Goal: Information Seeking & Learning: Learn about a topic

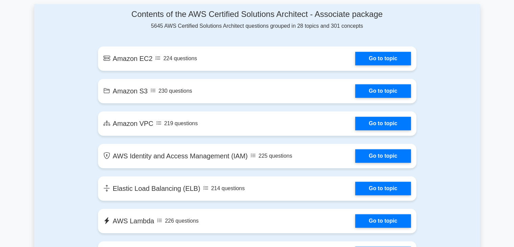
scroll to position [372, 0]
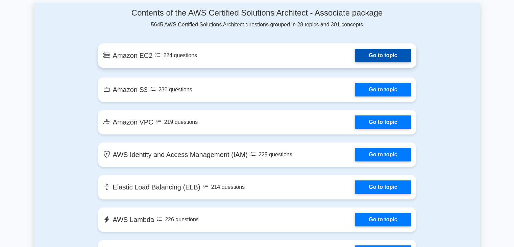
click at [368, 55] on link "Go to topic" at bounding box center [382, 56] width 55 height 14
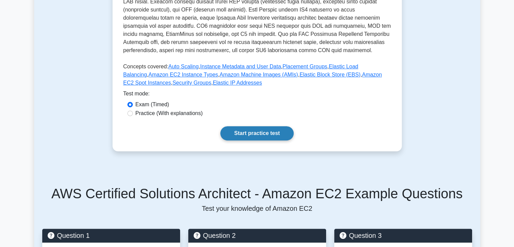
scroll to position [224, 0]
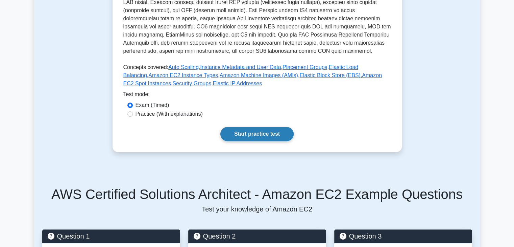
click at [272, 129] on link "Start practice test" at bounding box center [256, 134] width 73 height 14
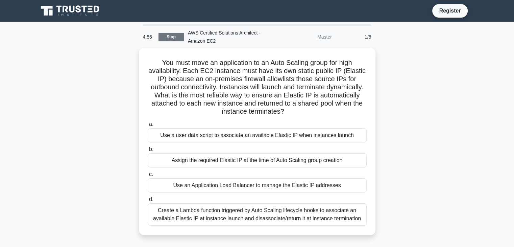
click at [170, 35] on link "Stop" at bounding box center [170, 37] width 25 height 8
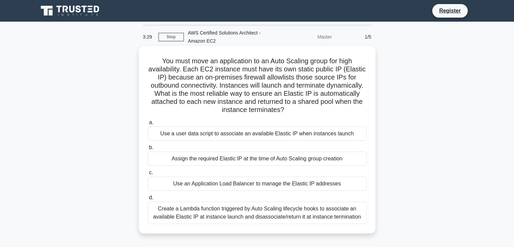
click at [265, 136] on div "Use a user data script to associate an available Elastic IP when instances laun…" at bounding box center [257, 133] width 219 height 14
click at [148, 125] on input "a. Use a user data script to associate an available Elastic IP when instances l…" at bounding box center [148, 122] width 0 height 4
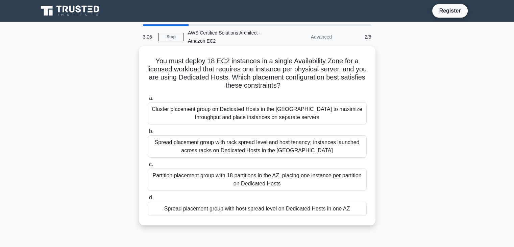
click at [251, 180] on div "Partition placement group with 18 partitions in the AZ, placing one instance pe…" at bounding box center [257, 179] width 219 height 22
click at [148, 167] on input "c. Partition placement group with 18 partitions in the AZ, placing one instance…" at bounding box center [148, 164] width 0 height 4
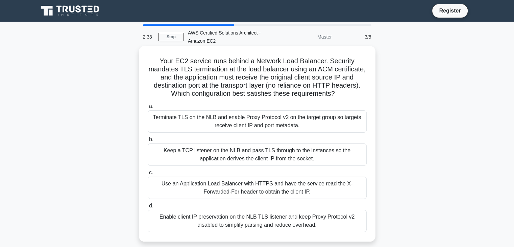
click at [248, 189] on div "Use an Application Load Balancer with HTTPS and have the service read the X-For…" at bounding box center [257, 187] width 219 height 22
click at [148, 175] on input "c. Use an Application Load Balancer with HTTPS and have the service read the X-…" at bounding box center [148, 172] width 0 height 4
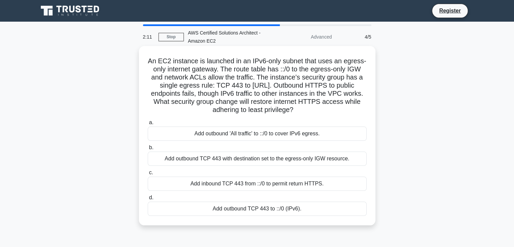
click at [216, 161] on div "Add outbound TCP 443 with destination set to the egress-only IGW resource." at bounding box center [257, 158] width 219 height 14
click at [148, 150] on input "b. Add outbound TCP 443 with destination set to the egress-only IGW resource." at bounding box center [148, 147] width 0 height 4
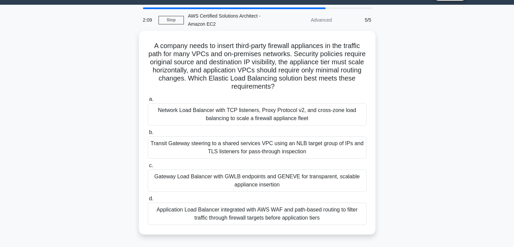
scroll to position [17, 0]
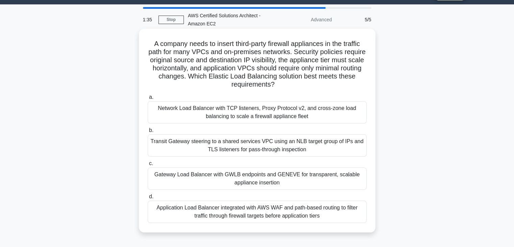
click at [208, 149] on div "Transit Gateway steering to a shared services VPC using an NLB target group of …" at bounding box center [257, 145] width 219 height 22
click at [148, 132] on input "b. Transit Gateway steering to a shared services VPC using an NLB target group …" at bounding box center [148, 130] width 0 height 4
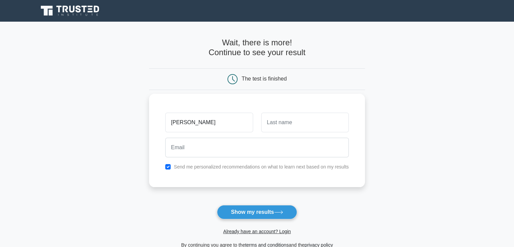
type input "[PERSON_NAME]"
click at [275, 125] on input "text" at bounding box center [304, 122] width 87 height 20
type input "R"
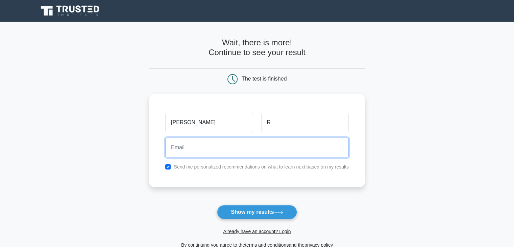
click at [244, 150] on input "email" at bounding box center [256, 147] width 183 height 20
type input "[EMAIL_ADDRESS][DOMAIN_NAME]"
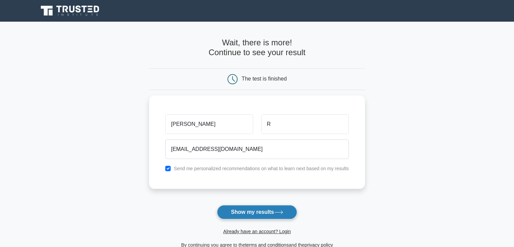
click at [237, 208] on button "Show my results" at bounding box center [257, 212] width 80 height 14
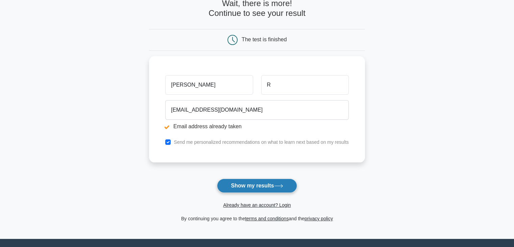
click at [227, 188] on button "Show my results" at bounding box center [257, 185] width 80 height 14
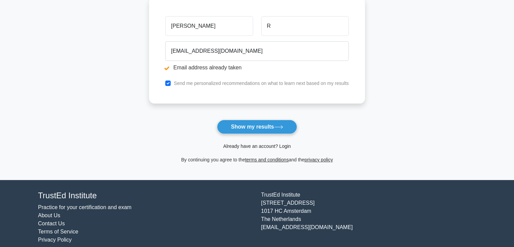
click at [242, 146] on link "Already have an account? Login" at bounding box center [257, 145] width 68 height 5
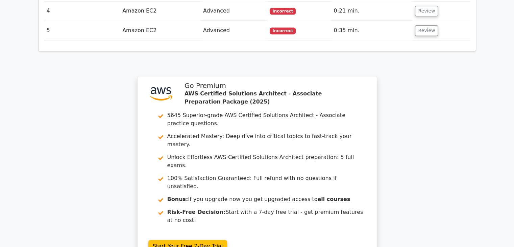
scroll to position [936, 0]
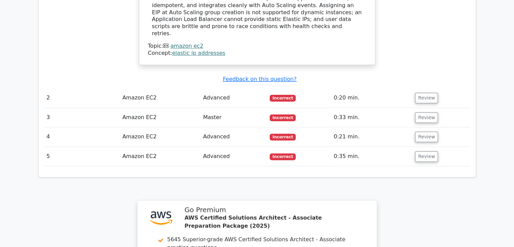
scroll to position [817, 0]
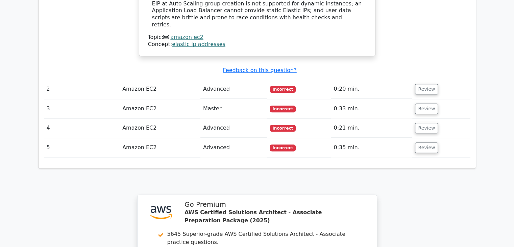
click at [104, 79] on td "2" at bounding box center [82, 88] width 76 height 19
click at [130, 79] on td "Amazon EC2" at bounding box center [160, 88] width 81 height 19
click at [47, 79] on td "2" at bounding box center [82, 88] width 76 height 19
click at [424, 84] on button "Review" at bounding box center [426, 89] width 23 height 10
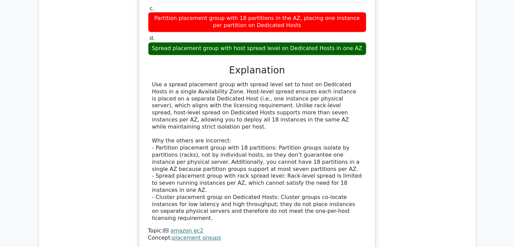
scroll to position [1020, 0]
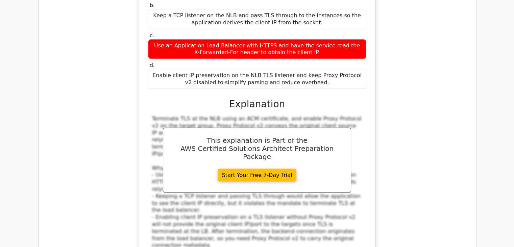
scroll to position [1402, 0]
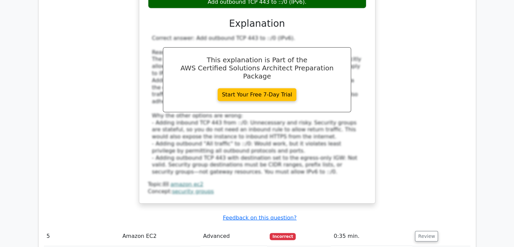
scroll to position [1883, 0]
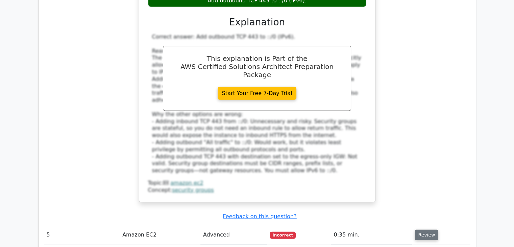
click at [420, 229] on button "Review" at bounding box center [426, 234] width 23 height 10
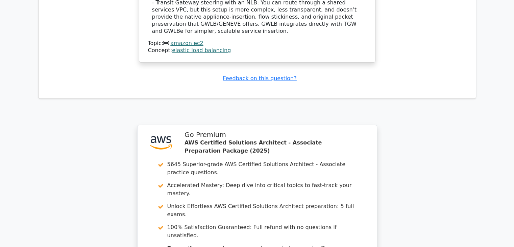
scroll to position [2493, 0]
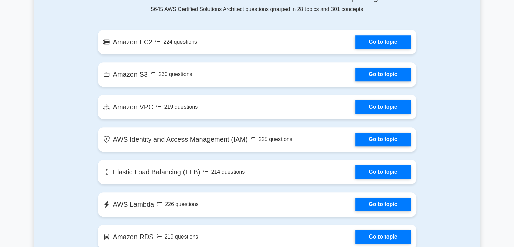
scroll to position [456, 0]
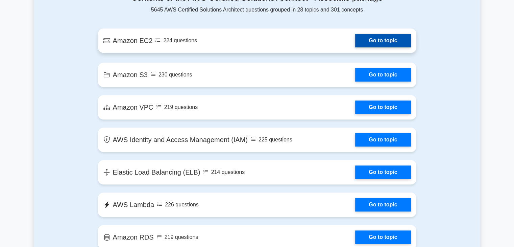
click at [376, 40] on link "Go to topic" at bounding box center [382, 41] width 55 height 14
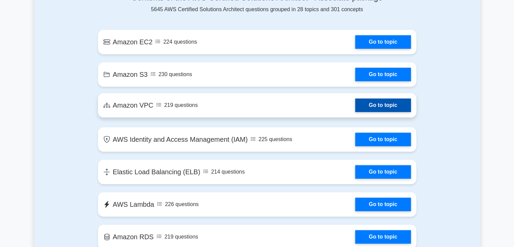
scroll to position [457, 0]
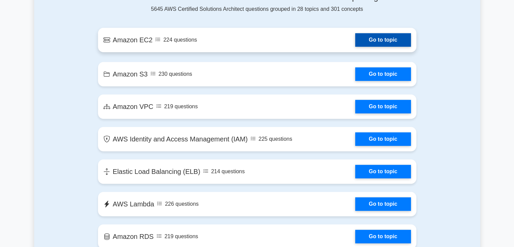
click at [364, 43] on link "Go to topic" at bounding box center [382, 40] width 55 height 14
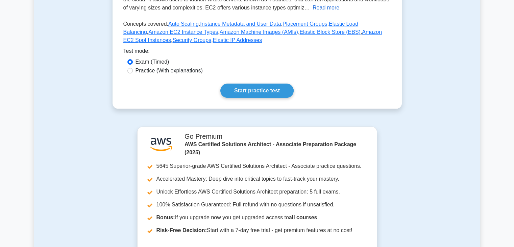
scroll to position [137, 0]
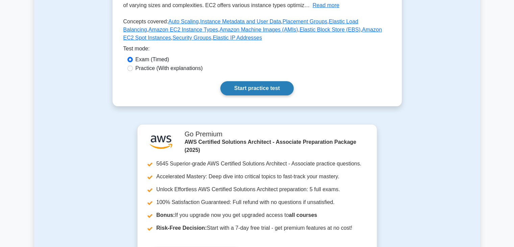
click at [259, 93] on link "Start practice test" at bounding box center [256, 88] width 73 height 14
click at [238, 91] on link "Start practice test" at bounding box center [256, 88] width 73 height 14
click at [269, 86] on link "Start practice test" at bounding box center [256, 88] width 73 height 14
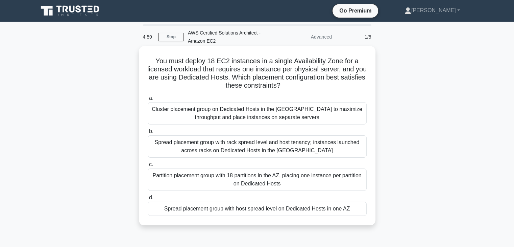
drag, startPoint x: 237, startPoint y: 133, endPoint x: 213, endPoint y: 191, distance: 62.4
click at [213, 191] on div "a. Cluster placement group on Dedicated Hosts in the [GEOGRAPHIC_DATA] to maxim…" at bounding box center [257, 155] width 227 height 124
click at [203, 211] on div "Spread placement group with host spread level on Dedicated Hosts in one AZ" at bounding box center [257, 208] width 219 height 14
click at [148, 200] on input "d. Spread placement group with host spread level on Dedicated Hosts in one AZ" at bounding box center [148, 197] width 0 height 4
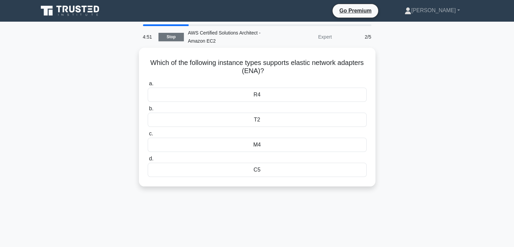
click at [179, 39] on link "Stop" at bounding box center [170, 37] width 25 height 8
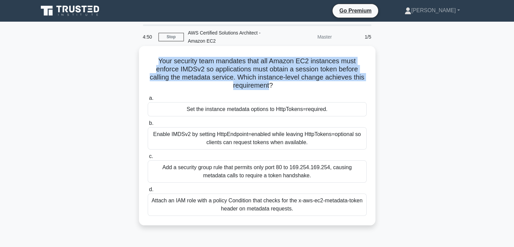
drag, startPoint x: 269, startPoint y: 85, endPoint x: 158, endPoint y: 61, distance: 112.9
click at [158, 61] on h5 "Your security team mandates that all Amazon EC2 instances must enforce IMDSv2 s…" at bounding box center [257, 73] width 220 height 33
drag, startPoint x: 269, startPoint y: 87, endPoint x: 158, endPoint y: 60, distance: 113.5
click at [158, 60] on h5 "Your security team mandates that all Amazon EC2 instances must enforce IMDSv2 s…" at bounding box center [257, 73] width 220 height 33
copy h5 "Your security team mandates that all Amazon EC2 instances must enforce IMDSv2 s…"
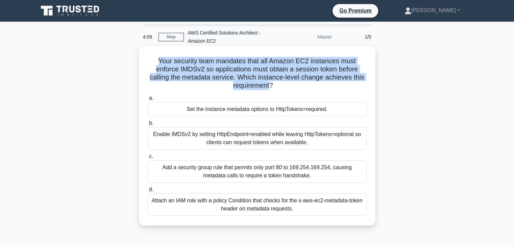
click at [158, 60] on h5 "Your security team mandates that all Amazon EC2 instances must enforce IMDSv2 s…" at bounding box center [257, 73] width 220 height 33
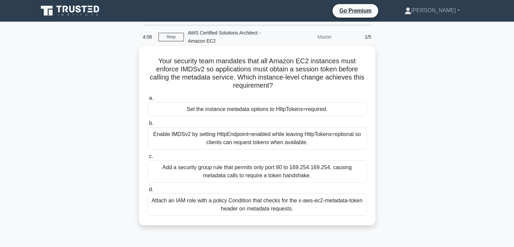
drag, startPoint x: 158, startPoint y: 60, endPoint x: 297, endPoint y: 211, distance: 204.9
click at [297, 211] on div "Your security team mandates that all Amazon EC2 instances must enforce IMDSv2 s…" at bounding box center [257, 136] width 231 height 174
copy div "Your security team mandates that all Amazon EC2 instances must enforce IMDSv2 s…"
click at [181, 111] on div "Set the instance metadata options to HttpTokens=required." at bounding box center [257, 109] width 219 height 14
click at [148, 100] on input "a. Set the instance metadata options to HttpTokens=required." at bounding box center [148, 98] width 0 height 4
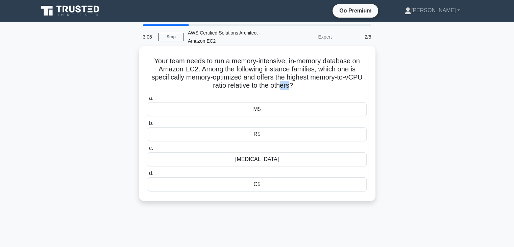
drag, startPoint x: 290, startPoint y: 87, endPoint x: 282, endPoint y: 90, distance: 8.2
click at [282, 90] on h5 "Your team needs to run a memory-intensive, in-memory database on Amazon EC2. Am…" at bounding box center [257, 73] width 220 height 33
drag, startPoint x: 268, startPoint y: 183, endPoint x: 152, endPoint y: 62, distance: 167.7
click at [152, 62] on div "Your team needs to run a memory-intensive, in-memory database on Amazon EC2. Am…" at bounding box center [257, 123] width 231 height 149
copy div "Your team needs to run a memory-intensive, in-memory database on Amazon EC2. Am…"
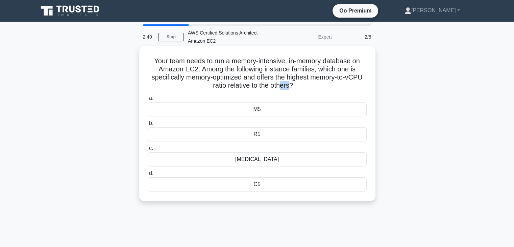
click at [256, 134] on div "R5" at bounding box center [257, 134] width 219 height 14
click at [148, 125] on input "b. R5" at bounding box center [148, 123] width 0 height 4
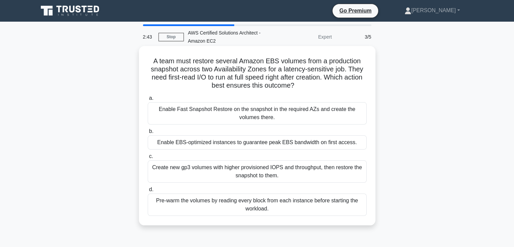
drag, startPoint x: 152, startPoint y: 61, endPoint x: 278, endPoint y: 207, distance: 193.2
click at [278, 207] on div "A team must restore several Amazon EBS volumes from a production snapshot acros…" at bounding box center [257, 136] width 231 height 174
copy div "A team must restore several Amazon EBS volumes from a production snapshot acros…"
click at [183, 142] on div "Enable EBS-optimized instances to guarantee peak EBS bandwidth on first access." at bounding box center [257, 142] width 219 height 14
click at [148, 133] on input "b. Enable EBS-optimized instances to guarantee peak EBS bandwidth on first acce…" at bounding box center [148, 131] width 0 height 4
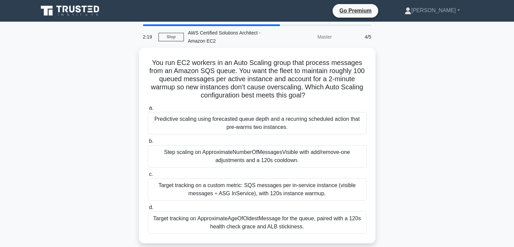
scroll to position [119, 0]
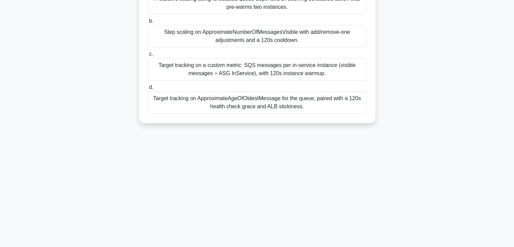
drag, startPoint x: 153, startPoint y: 60, endPoint x: 309, endPoint y: 109, distance: 164.2
click at [309, 109] on div "You run EC2 workers in an Auto Scaling group that process messages from an Amaz…" at bounding box center [257, 25] width 231 height 190
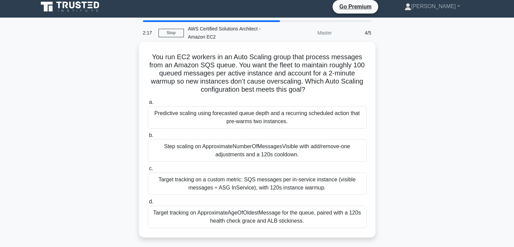
scroll to position [4, 0]
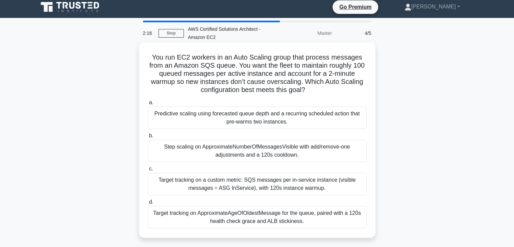
copy div "You run EC2 workers in an Auto Scaling group that process messages from an Amaz…"
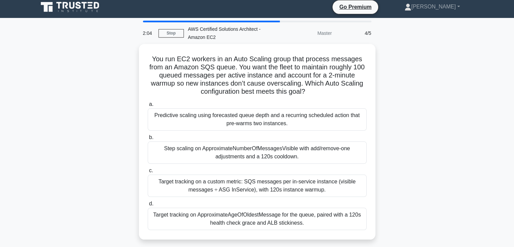
click at [393, 129] on div "You run EC2 workers in an Auto Scaling group that process messages from an Amaz…" at bounding box center [257, 145] width 446 height 203
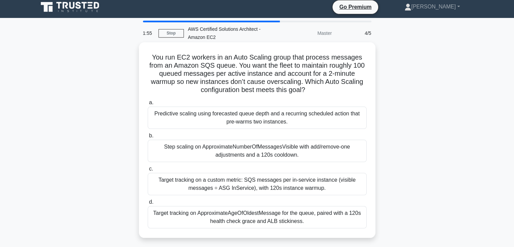
click at [211, 182] on div "Target tracking on a custom metric: SQS messages per in-service instance (visib…" at bounding box center [257, 184] width 219 height 22
click at [148, 171] on input "c. Target tracking on a custom metric: SQS messages per in-service instance (vi…" at bounding box center [148, 169] width 0 height 4
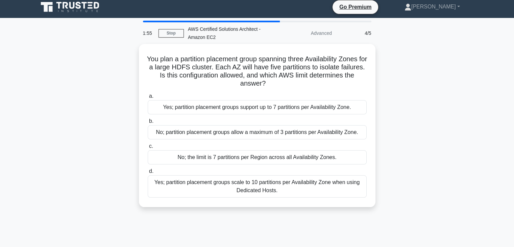
scroll to position [0, 0]
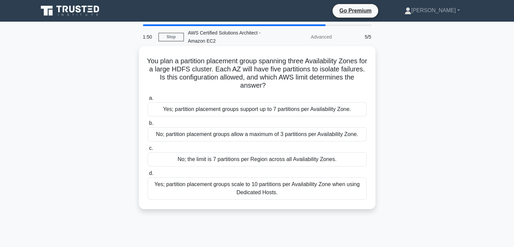
drag, startPoint x: 149, startPoint y: 58, endPoint x: 278, endPoint y: 191, distance: 184.6
click at [278, 191] on div "You plan a partition placement group spanning three Availability Zones for a la…" at bounding box center [257, 127] width 231 height 157
copy div "You plan a partition placement group spanning three Availability Zones for a la…"
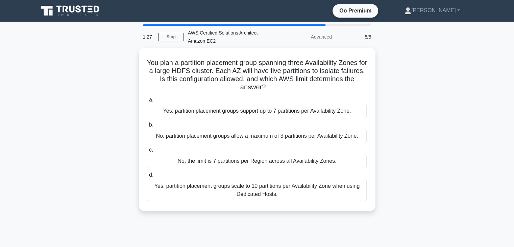
click at [455, 142] on div "You plan a partition placement group spanning three Availability Zones for a la…" at bounding box center [257, 133] width 446 height 171
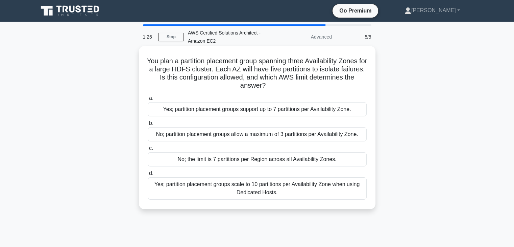
click at [346, 136] on div "No; partition placement groups allow a maximum of 3 partitions per Availability…" at bounding box center [257, 134] width 219 height 14
click at [148, 125] on input "b. No; partition placement groups allow a maximum of 3 partitions per Availabil…" at bounding box center [148, 123] width 0 height 4
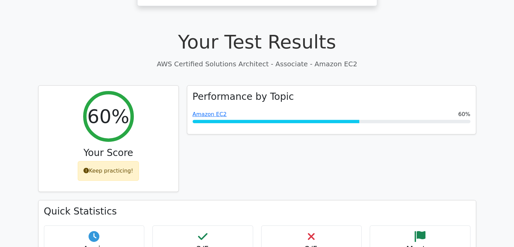
scroll to position [209, 0]
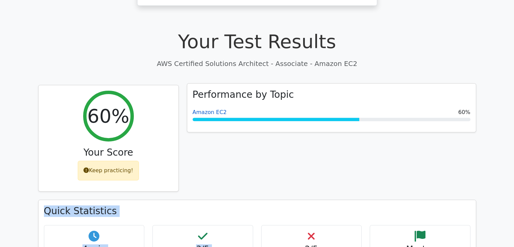
drag, startPoint x: 279, startPoint y: 199, endPoint x: 222, endPoint y: 81, distance: 130.7
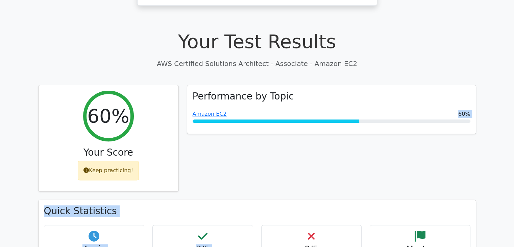
click at [315, 132] on div "Performance by Topic Amazon EC2 60%" at bounding box center [331, 142] width 297 height 115
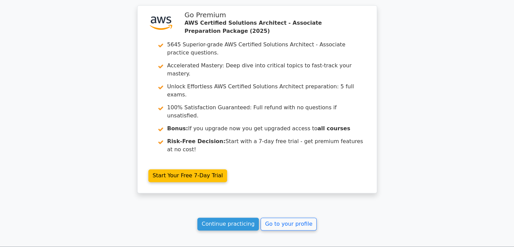
scroll to position [1028, 0]
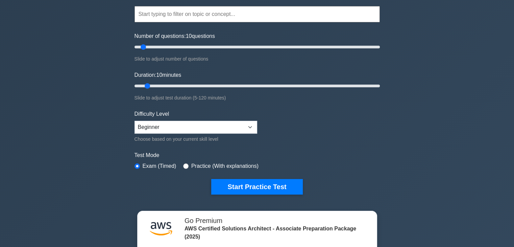
scroll to position [61, 0]
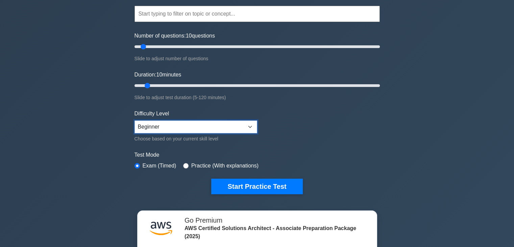
click at [245, 124] on select "Beginner Intermediate Expert" at bounding box center [195, 126] width 123 height 13
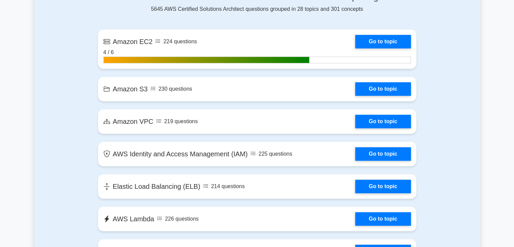
scroll to position [457, 0]
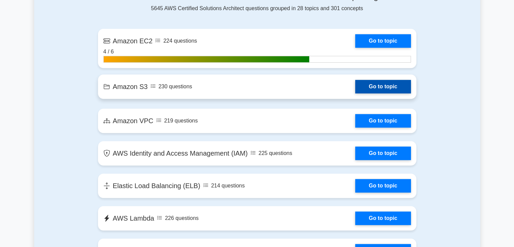
click at [373, 84] on link "Go to topic" at bounding box center [382, 87] width 55 height 14
click at [369, 87] on link "Go to topic" at bounding box center [382, 87] width 55 height 14
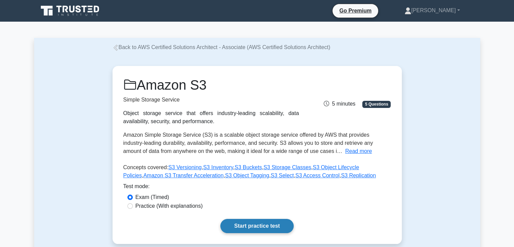
click at [259, 228] on link "Start practice test" at bounding box center [256, 226] width 73 height 14
click at [251, 224] on link "Start practice test" at bounding box center [256, 226] width 73 height 14
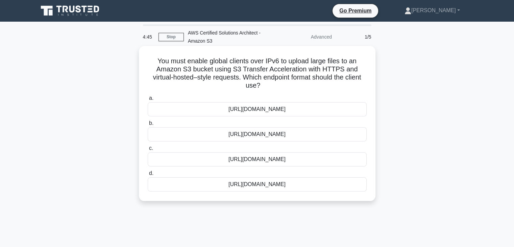
drag, startPoint x: 155, startPoint y: 60, endPoint x: 329, endPoint y: 181, distance: 212.0
click at [329, 181] on div "You must enable global clients over IPv6 to upload large files to an Amazon S3 …" at bounding box center [257, 123] width 231 height 149
copy div "You must enable global clients over IPv6 to upload large files to an Amazon S3 …"
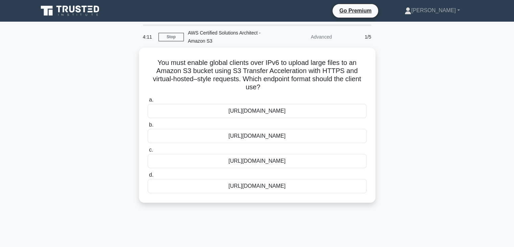
click at [267, 212] on div "4:11 Stop AWS Certified Solutions Architect - Amazon S3 Advanced 1/5 You must e…" at bounding box center [257, 193] width 446 height 338
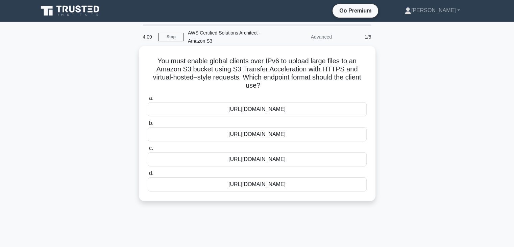
click at [242, 160] on div "[URL][DOMAIN_NAME]" at bounding box center [257, 159] width 219 height 14
click at [148, 150] on input "c. [URL][DOMAIN_NAME]" at bounding box center [148, 148] width 0 height 4
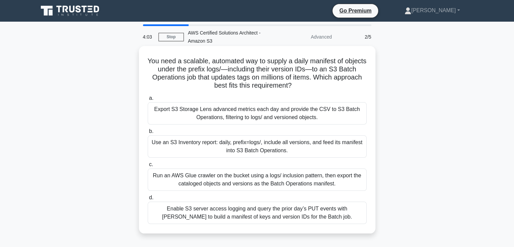
drag, startPoint x: 157, startPoint y: 59, endPoint x: 328, endPoint y: 217, distance: 232.5
click at [328, 217] on div "You need a scalable, automated way to supply a daily manifest of objects under …" at bounding box center [257, 140] width 231 height 182
copy div "Lor ipsu d sitametc, adipiscin eli se doeius t incid utlabore et dolorem aliqu …"
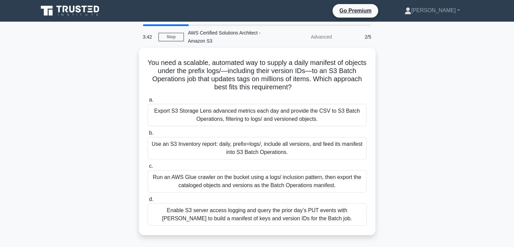
click at [388, 106] on div "You need a scalable, automated way to supply a daily manifest of objects under …" at bounding box center [257, 145] width 446 height 195
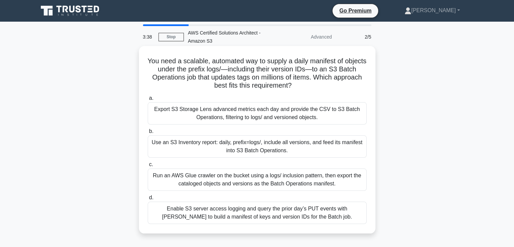
click at [319, 149] on div "Use an S3 Inventory report: daily, prefix=logs/, include all versions, and feed…" at bounding box center [257, 146] width 219 height 22
click at [148, 133] on input "b. Use an S3 Inventory report: daily, prefix=logs/, include all versions, and f…" at bounding box center [148, 131] width 0 height 4
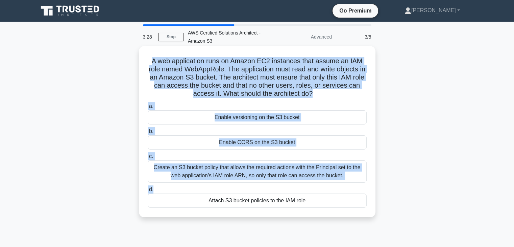
drag, startPoint x: 150, startPoint y: 60, endPoint x: 303, endPoint y: 188, distance: 199.2
click at [303, 188] on div "A web application runs on Amazon EC2 instances that assume an IAM role named We…" at bounding box center [257, 131] width 231 height 165
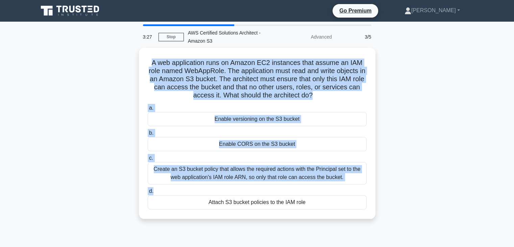
click at [397, 167] on div "A web application runs on Amazon EC2 instances that assume an IAM role named We…" at bounding box center [257, 137] width 446 height 179
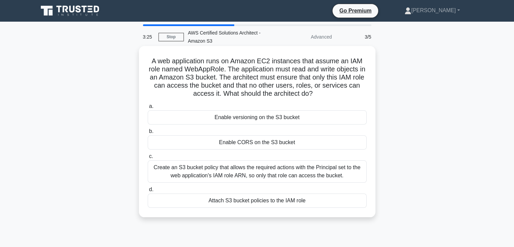
click at [298, 165] on div "Create an S3 bucket policy that allows the required actions with the Principal …" at bounding box center [257, 171] width 219 height 22
click at [148, 158] on input "c. Create an S3 bucket policy that allows the required actions with the Princip…" at bounding box center [148, 156] width 0 height 4
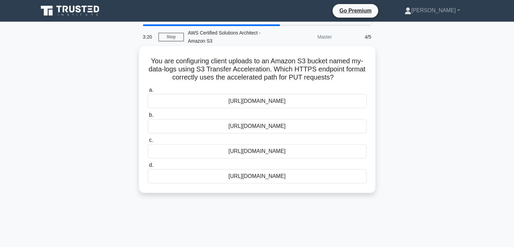
drag, startPoint x: 148, startPoint y: 61, endPoint x: 327, endPoint y: 171, distance: 209.6
click at [327, 171] on div "You are configuring client uploads to an Amazon S3 bucket named my-data-logs us…" at bounding box center [257, 119] width 231 height 141
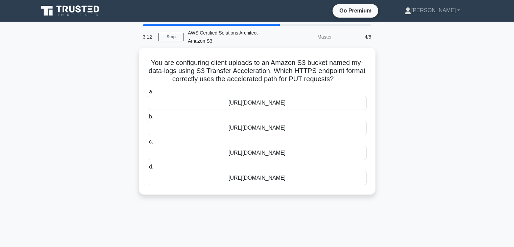
copy div "You are configuring client uploads to an Amazon S3 bucket named my-data-logs us…"
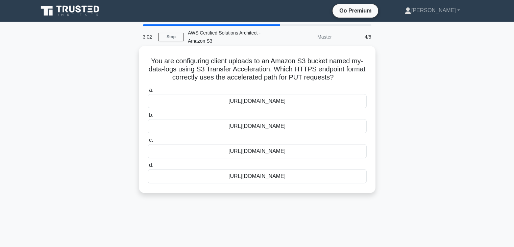
click at [172, 147] on div "[URL][DOMAIN_NAME]" at bounding box center [257, 151] width 219 height 14
click at [148, 142] on input "c. [URL][DOMAIN_NAME]" at bounding box center [148, 140] width 0 height 4
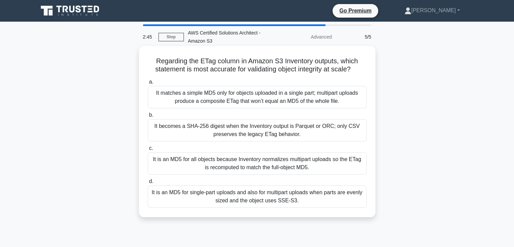
click at [282, 196] on div "It is an MD5 for single-part uploads and also for multipart uploads when parts …" at bounding box center [257, 196] width 219 height 22
click at [148, 183] on input "d. It is an MD5 for single-part uploads and also for multipart uploads when par…" at bounding box center [148, 181] width 0 height 4
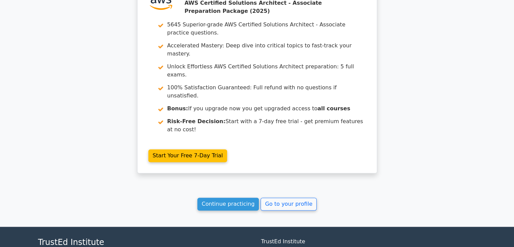
scroll to position [1006, 0]
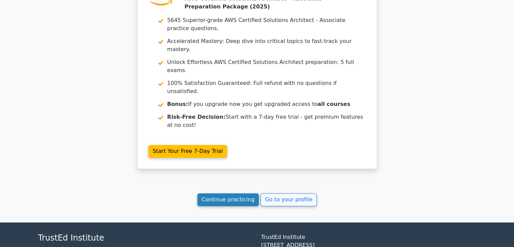
click at [243, 193] on link "Continue practicing" at bounding box center [228, 199] width 62 height 13
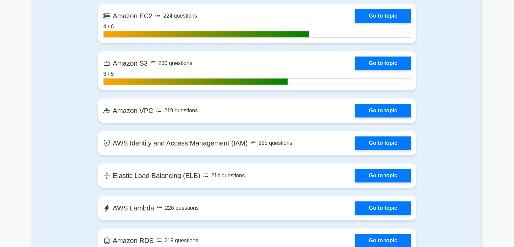
scroll to position [485, 0]
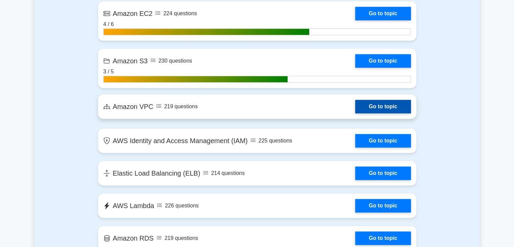
click at [369, 103] on link "Go to topic" at bounding box center [382, 107] width 55 height 14
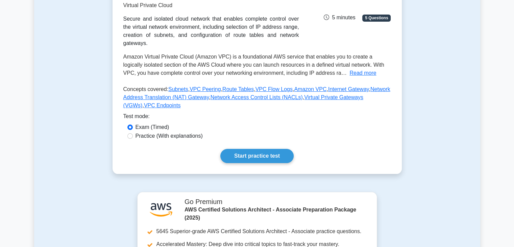
scroll to position [92, 0]
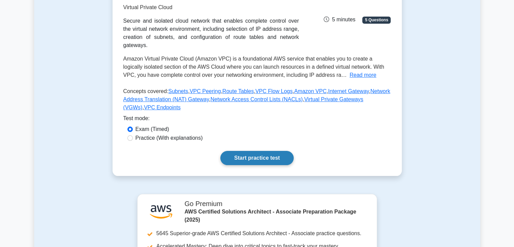
click at [275, 153] on link "Start practice test" at bounding box center [256, 158] width 73 height 14
click at [257, 151] on link "Start practice test" at bounding box center [256, 158] width 73 height 14
click at [243, 151] on link "Start practice test" at bounding box center [256, 158] width 73 height 14
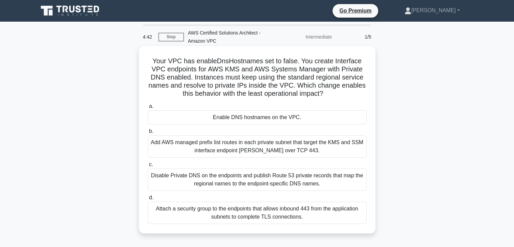
click at [249, 119] on div "Enable DNS hostnames on the VPC." at bounding box center [257, 117] width 219 height 14
click at [148, 108] on input "a. Enable DNS hostnames on the VPC." at bounding box center [148, 106] width 0 height 4
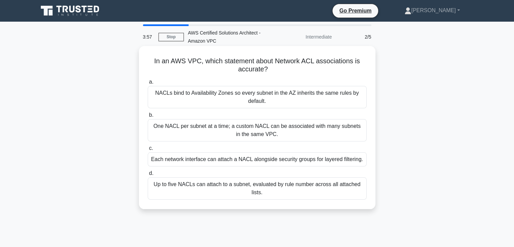
click at [218, 97] on div "NACLs bind to Availability Zones so every subnet in the AZ inherits the same ru…" at bounding box center [257, 97] width 219 height 22
click at [148, 84] on input "a. NACLs bind to Availability Zones so every subnet in the AZ inherits the same…" at bounding box center [148, 82] width 0 height 4
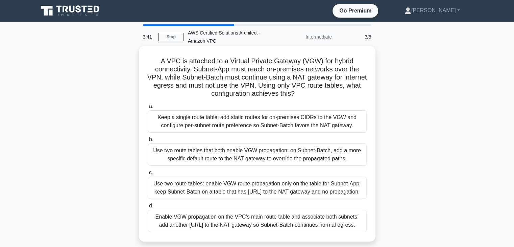
click at [170, 221] on div "Enable VGW propagation on the VPC’s main route table and associate both subnets…" at bounding box center [257, 220] width 219 height 22
click at [148, 208] on input "d. Enable VGW propagation on the VPC’s main route table and associate both subn…" at bounding box center [148, 205] width 0 height 4
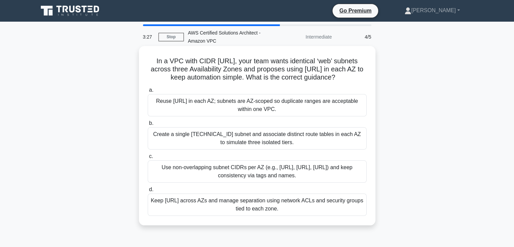
click at [282, 142] on div "Create a single [TECHNICAL_ID] subnet and associate distinct route tables in ea…" at bounding box center [257, 138] width 219 height 22
click at [148, 125] on input "b. Create a single [TECHNICAL_ID] subnet and associate distinct route tables in…" at bounding box center [148, 123] width 0 height 4
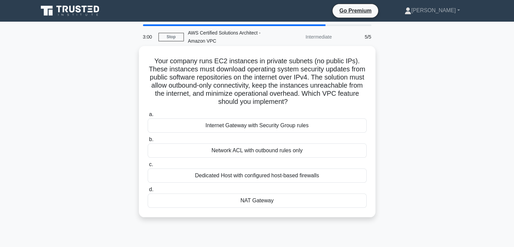
click at [247, 202] on div "NAT Gateway" at bounding box center [257, 200] width 219 height 14
click at [148, 192] on input "d. NAT Gateway" at bounding box center [148, 189] width 0 height 4
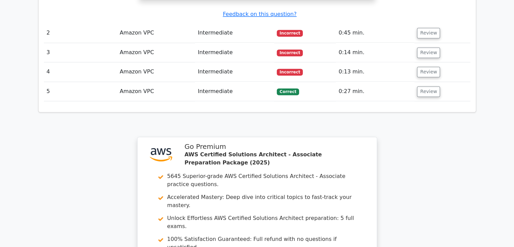
scroll to position [1064, 0]
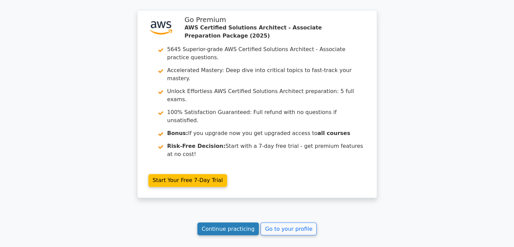
click at [227, 222] on link "Continue practicing" at bounding box center [228, 228] width 62 height 13
click at [237, 222] on link "Continue practicing" at bounding box center [228, 228] width 62 height 13
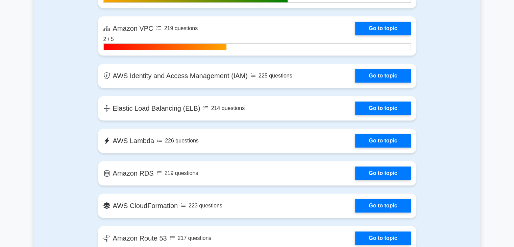
scroll to position [565, 0]
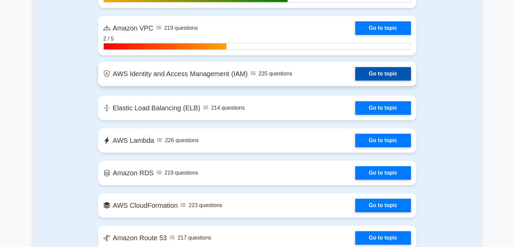
click at [386, 73] on link "Go to topic" at bounding box center [382, 74] width 55 height 14
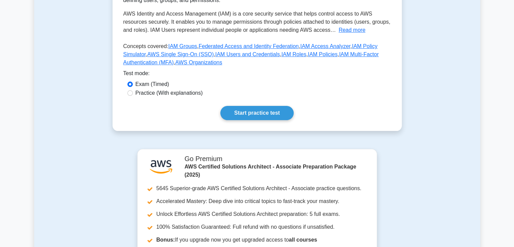
scroll to position [137, 0]
click at [278, 107] on link "Start practice test" at bounding box center [256, 112] width 73 height 14
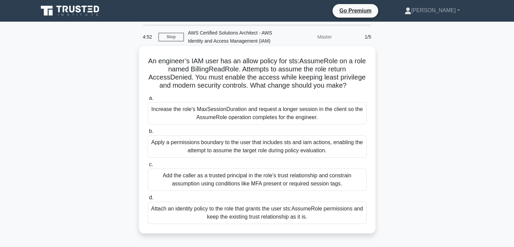
click at [200, 209] on div "Attach an identity policy to the role that grants the user sts:AssumeRole permi…" at bounding box center [257, 212] width 219 height 22
click at [148, 200] on input "d. Attach an identity policy to the role that grants the user sts:AssumeRole pe…" at bounding box center [148, 197] width 0 height 4
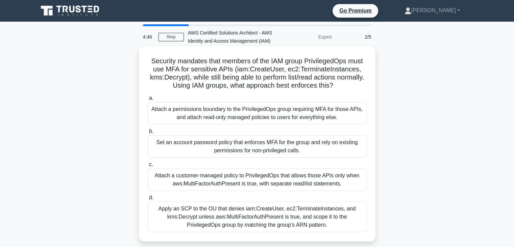
click at [223, 181] on div "Attach a customer-managed policy to PrivilegedOps that allows those APIs only w…" at bounding box center [257, 179] width 219 height 22
click at [148, 167] on input "c. Attach a customer-managed policy to PrivilegedOps that allows those APIs onl…" at bounding box center [148, 164] width 0 height 4
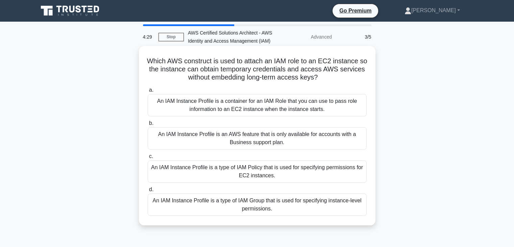
click at [213, 201] on div "An IAM Instance Profile is a type of IAM Group that is used for specifying inst…" at bounding box center [257, 204] width 219 height 22
click at [148, 192] on input "d. An IAM Instance Profile is a type of IAM Group that is used for specifying i…" at bounding box center [148, 189] width 0 height 4
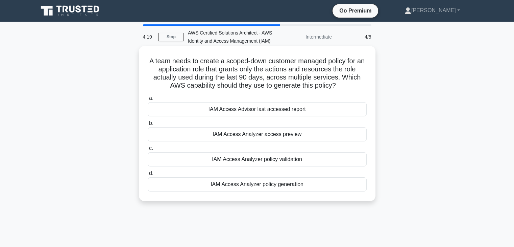
click at [265, 139] on div "IAM Access Analyzer access preview" at bounding box center [257, 134] width 219 height 14
click at [148, 125] on input "b. IAM Access Analyzer access preview" at bounding box center [148, 123] width 0 height 4
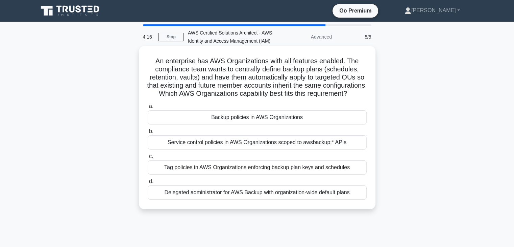
click at [270, 149] on div "Service control policies in AWS Organizations scoped to awsbackup:* APIs" at bounding box center [257, 142] width 219 height 14
click at [148, 133] on input "b. Service control policies in AWS Organizations scoped to awsbackup:* APIs" at bounding box center [148, 131] width 0 height 4
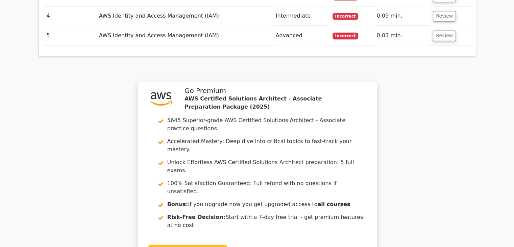
scroll to position [985, 0]
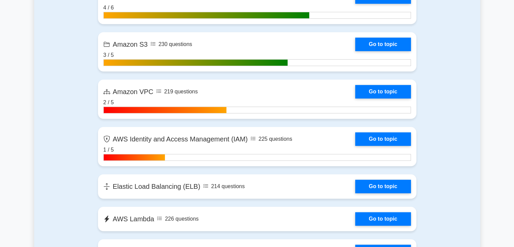
scroll to position [502, 0]
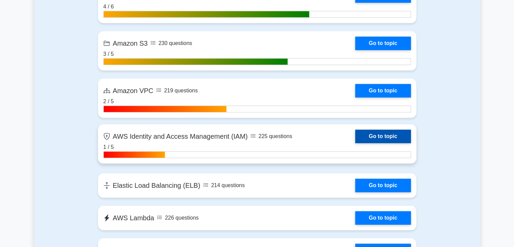
click at [363, 133] on link "Go to topic" at bounding box center [382, 136] width 55 height 14
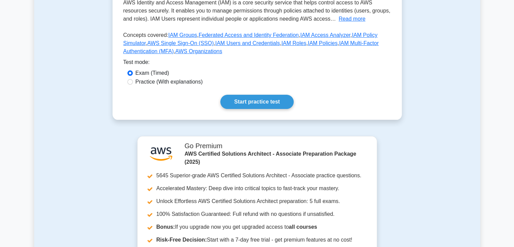
scroll to position [150, 0]
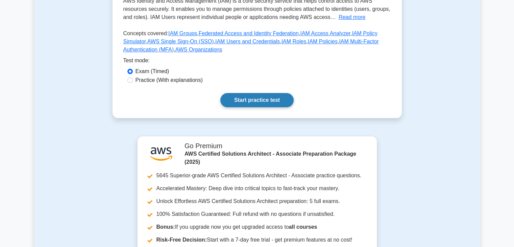
click at [248, 99] on link "Start practice test" at bounding box center [256, 100] width 73 height 14
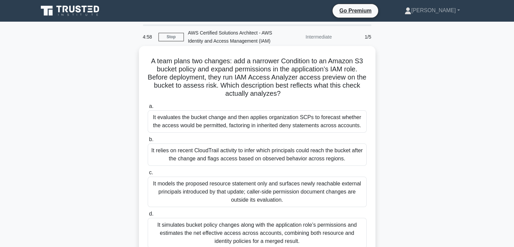
click at [201, 186] on div "It models the proposed resource statement only and surfaces newly reachable ext…" at bounding box center [257, 191] width 219 height 30
click at [148, 175] on input "c. It models the proposed resource statement only and surfaces newly reachable …" at bounding box center [148, 172] width 0 height 4
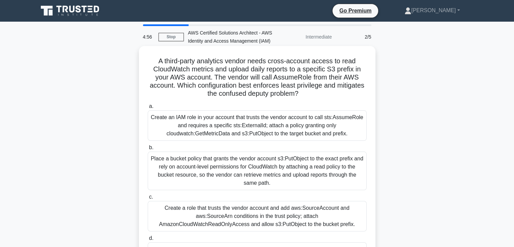
click at [250, 117] on div "Create an IAM role in your account that trusts the vendor account to call sts:A…" at bounding box center [257, 125] width 219 height 30
click at [148, 108] on input "a. Create an IAM role in your account that trusts the vendor account to call st…" at bounding box center [148, 106] width 0 height 4
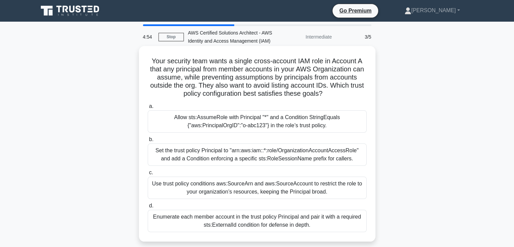
click at [223, 185] on div "Use trust policy conditions aws:SourceArn and aws:SourceAccount to restrict the…" at bounding box center [257, 187] width 219 height 22
click at [148, 175] on input "c. Use trust policy conditions aws:SourceArn and aws:SourceAccount to restrict …" at bounding box center [148, 172] width 0 height 4
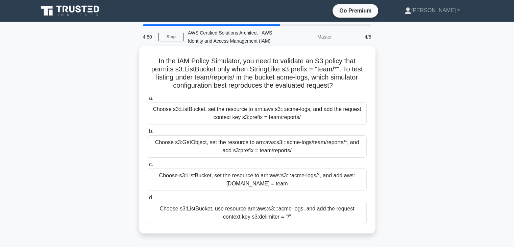
click at [239, 109] on div "Choose s3:ListBucket, set the resource to arn:aws:s3:::acme-logs, and add the r…" at bounding box center [257, 113] width 219 height 22
click at [148, 100] on input "a. Choose s3:ListBucket, set the resource to arn:aws:s3:::acme-logs, and add th…" at bounding box center [148, 98] width 0 height 4
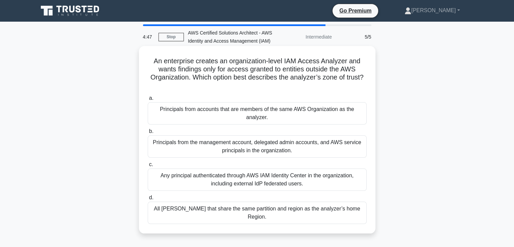
click at [228, 121] on div "Principals from accounts that are members of the same AWS Organization as the a…" at bounding box center [257, 113] width 219 height 22
click at [148, 100] on input "a. Principals from accounts that are members of the same AWS Organization as th…" at bounding box center [148, 98] width 0 height 4
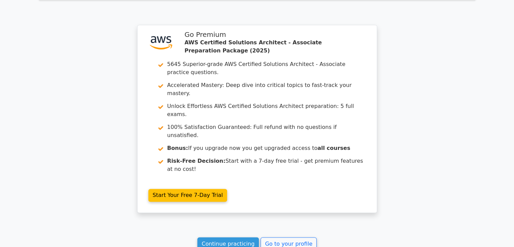
scroll to position [1048, 0]
click at [228, 236] on link "Continue practicing" at bounding box center [228, 242] width 62 height 13
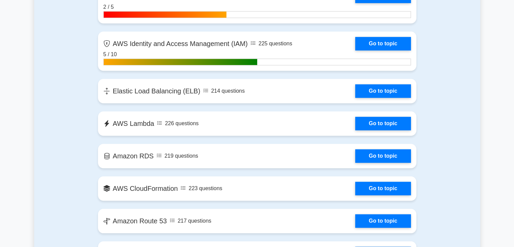
scroll to position [609, 0]
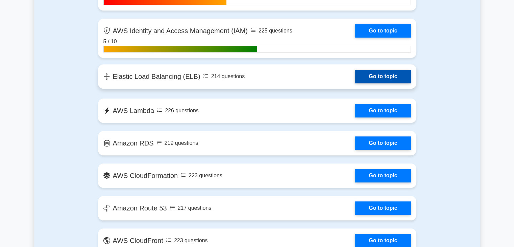
click at [368, 76] on link "Go to topic" at bounding box center [382, 77] width 55 height 14
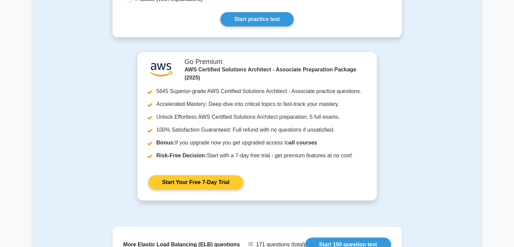
scroll to position [244, 0]
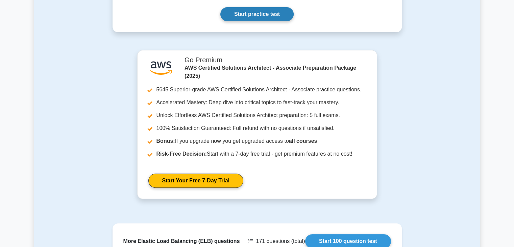
click at [263, 17] on link "Start practice test" at bounding box center [256, 14] width 73 height 14
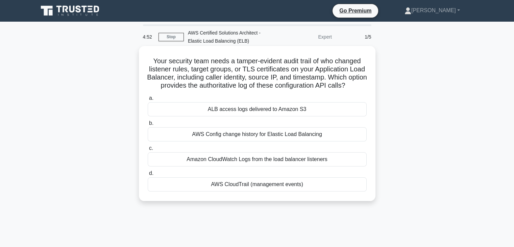
click at [233, 191] on div "AWS CloudTrail (management events)" at bounding box center [257, 184] width 219 height 14
click at [148, 175] on input "d. AWS CloudTrail (management events)" at bounding box center [148, 173] width 0 height 4
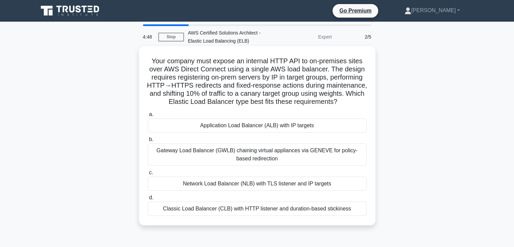
click at [223, 155] on div "Gateway Load Balancer (GWLB) chaining virtual appliances via GENEVE for policy-…" at bounding box center [257, 154] width 219 height 22
click at [148, 142] on input "b. Gateway Load Balancer (GWLB) chaining virtual appliances via GENEVE for poli…" at bounding box center [148, 139] width 0 height 4
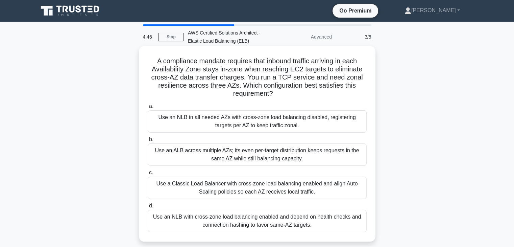
click at [221, 183] on div "Use a Classic Load Balancer with cross-zone load balancing enabled and align Au…" at bounding box center [257, 187] width 219 height 22
click at [148, 175] on input "c. Use a Classic Load Balancer with cross-zone load balancing enabled and align…" at bounding box center [148, 172] width 0 height 4
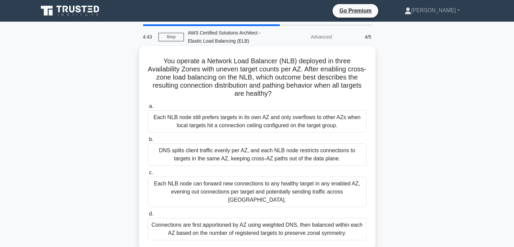
click at [200, 155] on div "DNS splits client traffic evenly per AZ, and each NLB node restricts connection…" at bounding box center [257, 154] width 219 height 22
click at [148, 142] on input "b. DNS splits client traffic evenly per AZ, and each NLB node restricts connect…" at bounding box center [148, 139] width 0 height 4
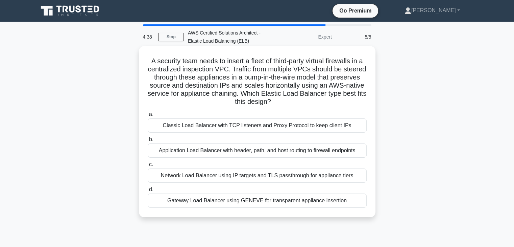
click at [205, 151] on div "Application Load Balancer with header, path, and host routing to firewall endpo…" at bounding box center [257, 150] width 219 height 14
click at [148, 142] on input "b. Application Load Balancer with header, path, and host routing to firewall en…" at bounding box center [148, 139] width 0 height 4
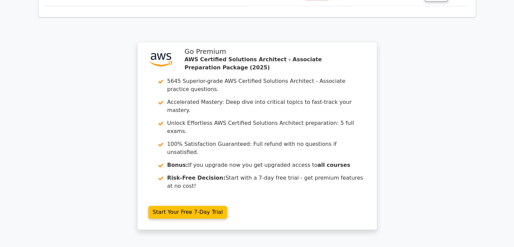
scroll to position [1004, 0]
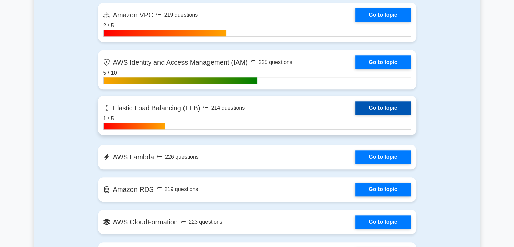
scroll to position [576, 0]
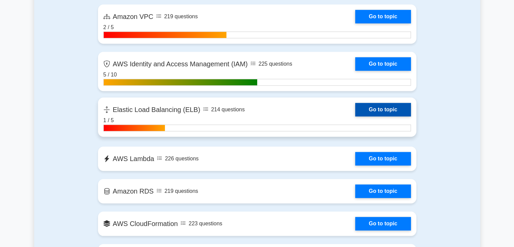
click at [372, 105] on link "Go to topic" at bounding box center [382, 110] width 55 height 14
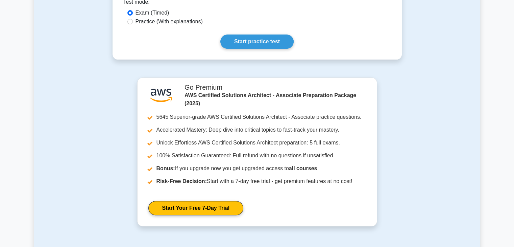
scroll to position [216, 0]
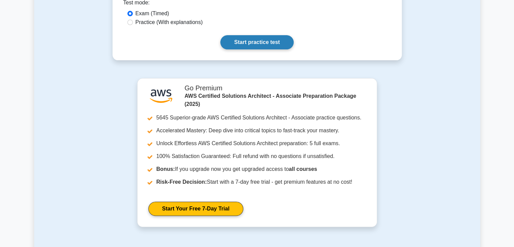
click at [269, 46] on link "Start practice test" at bounding box center [256, 42] width 73 height 14
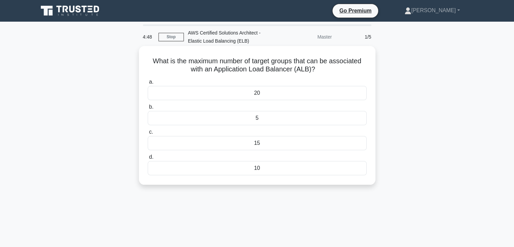
click at [266, 98] on div "20" at bounding box center [257, 93] width 219 height 14
click at [148, 84] on input "a. 20" at bounding box center [148, 82] width 0 height 4
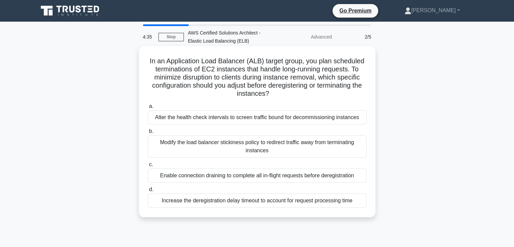
click at [223, 151] on div "Modify the load balancer stickiness policy to redirect traffic away from termin…" at bounding box center [257, 146] width 219 height 22
click at [148, 133] on input "b. Modify the load balancer stickiness policy to redirect traffic away from ter…" at bounding box center [148, 131] width 0 height 4
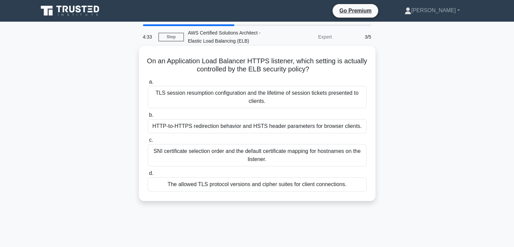
click at [187, 125] on div "HTTP-to-HTTPS redirection behavior and HSTS header parameters for browser clien…" at bounding box center [257, 126] width 219 height 14
click at [148, 117] on input "b. HTTP-to-HTTPS redirection behavior and HSTS header parameters for browser cl…" at bounding box center [148, 115] width 0 height 4
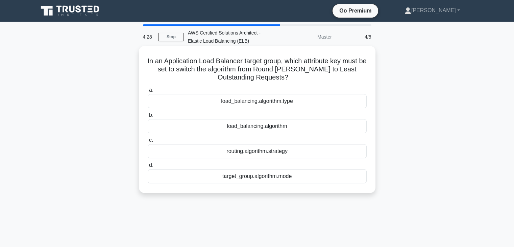
click at [265, 98] on div "load_balancing.algorithm.type" at bounding box center [257, 101] width 219 height 14
click at [148, 92] on input "a. load_balancing.algorithm.type" at bounding box center [148, 90] width 0 height 4
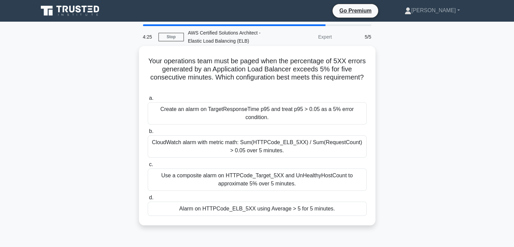
click at [256, 156] on div "CloudWatch alarm with metric math: Sum(HTTPCode_ELB_5XX) / Sum(RequestCount) > …" at bounding box center [257, 146] width 219 height 22
click at [148, 133] on input "b. CloudWatch alarm with metric math: Sum(HTTPCode_ELB_5XX) / Sum(RequestCount)…" at bounding box center [148, 131] width 0 height 4
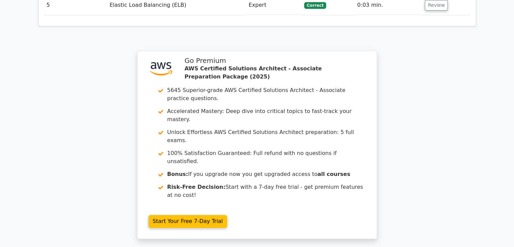
scroll to position [899, 0]
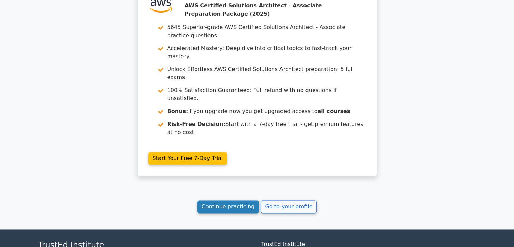
click at [217, 200] on link "Continue practicing" at bounding box center [228, 206] width 62 height 13
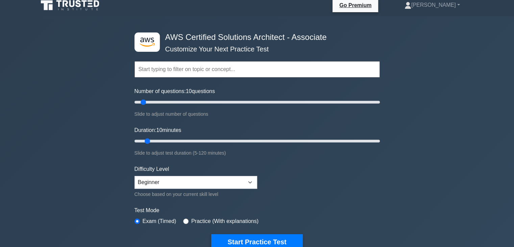
scroll to position [6, 0]
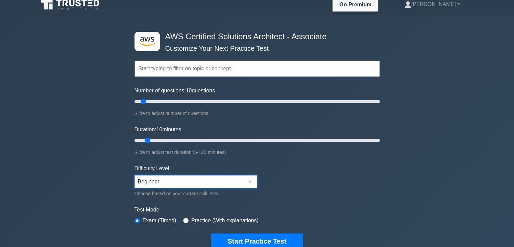
click at [165, 176] on select "Beginner Intermediate Expert" at bounding box center [195, 181] width 123 height 13
click at [158, 180] on select "Beginner Intermediate Expert" at bounding box center [195, 181] width 123 height 13
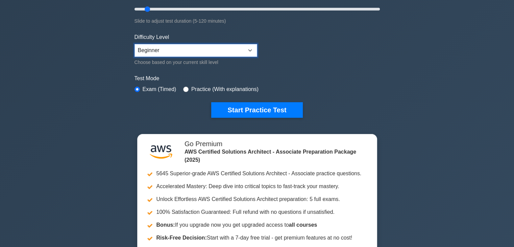
scroll to position [137, 0]
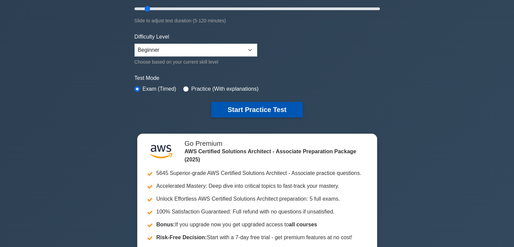
click at [235, 110] on button "Start Practice Test" at bounding box center [256, 110] width 91 height 16
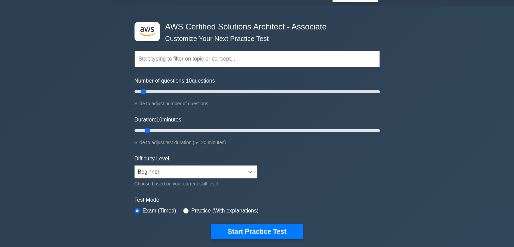
scroll to position [0, 0]
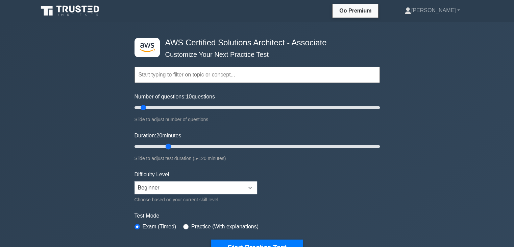
drag, startPoint x: 147, startPoint y: 145, endPoint x: 172, endPoint y: 150, distance: 24.8
type input "20"
click at [172, 150] on input "Duration: 20 minutes" at bounding box center [256, 146] width 245 height 8
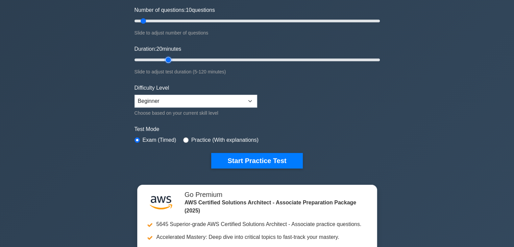
scroll to position [88, 0]
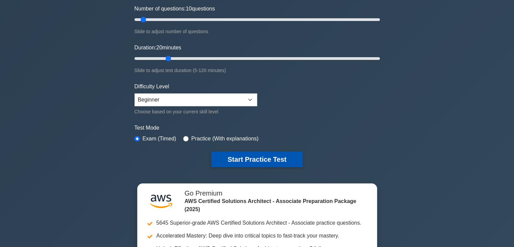
click at [224, 161] on button "Start Practice Test" at bounding box center [256, 159] width 91 height 16
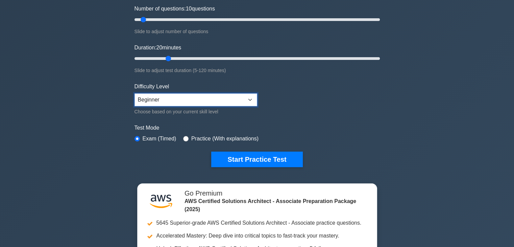
click at [192, 104] on select "Beginner Intermediate Expert" at bounding box center [195, 99] width 123 height 13
click at [134, 93] on select "Beginner Intermediate Expert" at bounding box center [195, 99] width 123 height 13
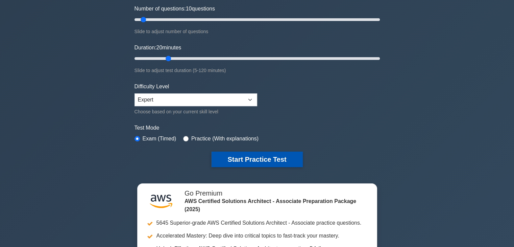
click at [227, 161] on button "Start Practice Test" at bounding box center [256, 159] width 91 height 16
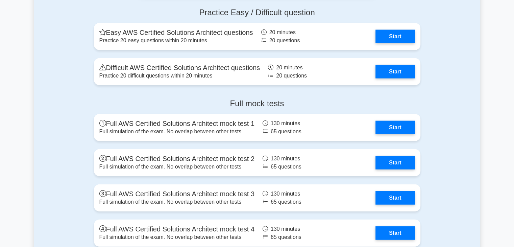
scroll to position [1625, 0]
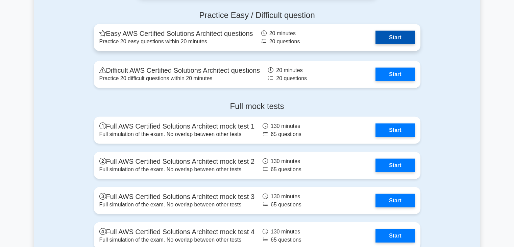
click at [375, 31] on link "Start" at bounding box center [394, 38] width 39 height 14
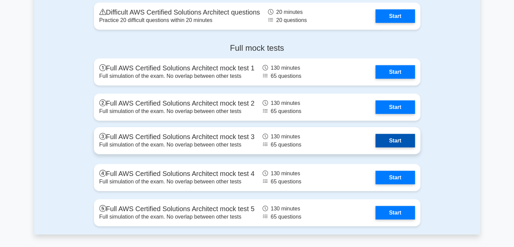
scroll to position [1684, 0]
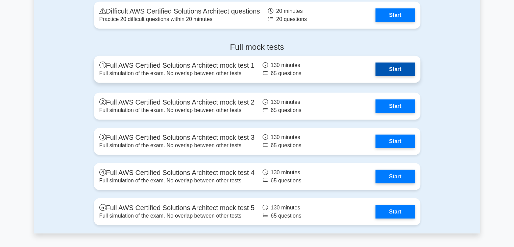
click at [394, 62] on link "Start" at bounding box center [394, 69] width 39 height 14
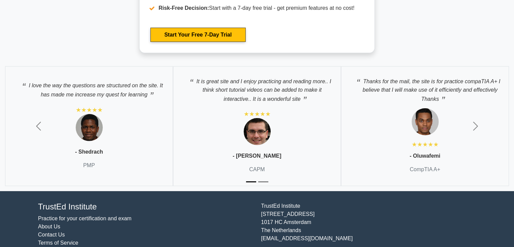
scroll to position [2046, 0]
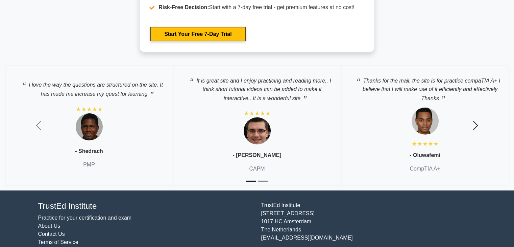
click at [475, 123] on span "button" at bounding box center [475, 125] width 11 height 11
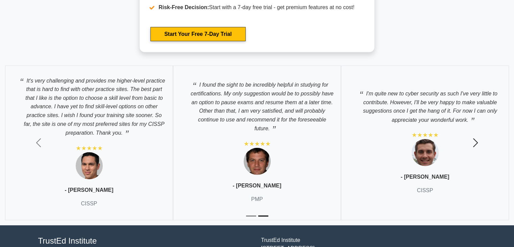
click at [475, 123] on button "Next" at bounding box center [475, 142] width 77 height 164
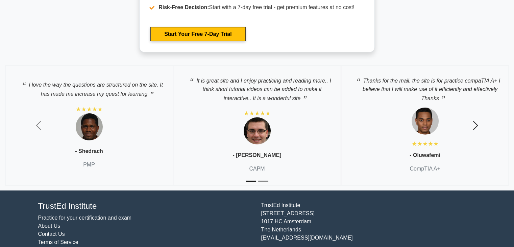
click at [475, 123] on span "button" at bounding box center [475, 125] width 11 height 11
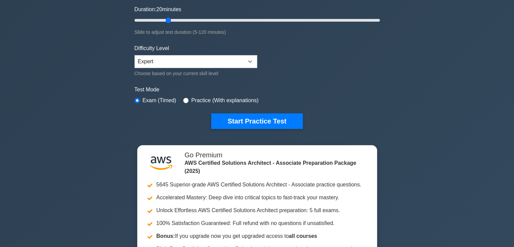
scroll to position [0, 0]
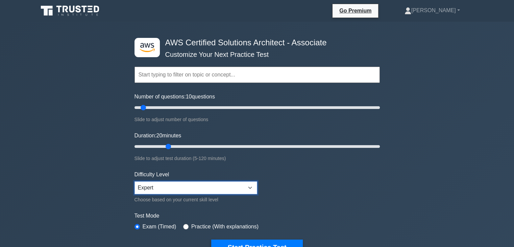
click at [157, 185] on select "Beginner Intermediate Expert" at bounding box center [195, 187] width 123 height 13
select select "intermediate"
click at [134, 181] on select "Beginner Intermediate Expert" at bounding box center [195, 187] width 123 height 13
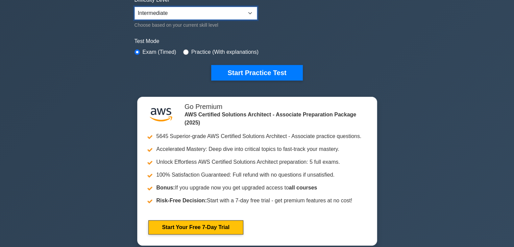
scroll to position [176, 0]
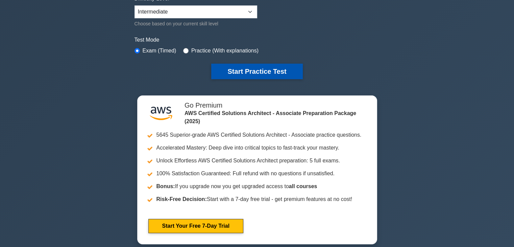
click at [254, 69] on button "Start Practice Test" at bounding box center [256, 71] width 91 height 16
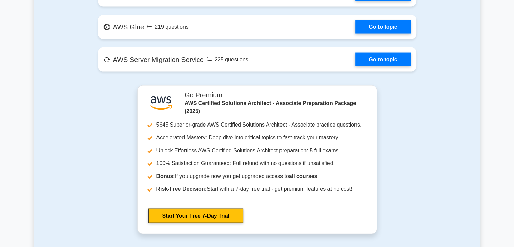
scroll to position [1415, 0]
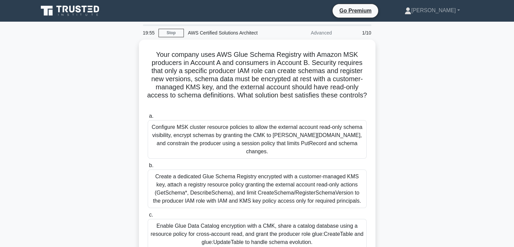
drag, startPoint x: 313, startPoint y: 34, endPoint x: 343, endPoint y: 33, distance: 30.1
click at [343, 33] on div "19:55 Stop AWS Certified Solutions Architect Advanced 1/10" at bounding box center [257, 33] width 236 height 14
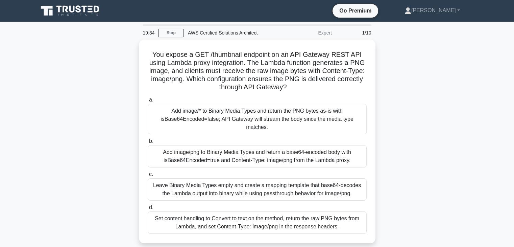
drag, startPoint x: 318, startPoint y: 33, endPoint x: 336, endPoint y: 32, distance: 17.6
click at [336, 32] on div "19:34 Stop AWS Certified Solutions Architect Expert 1/10" at bounding box center [257, 33] width 236 height 14
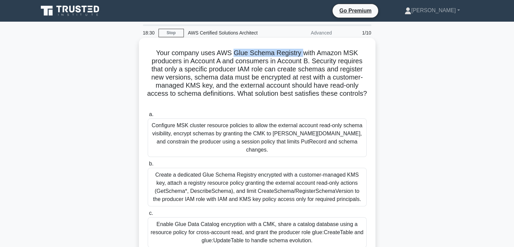
drag, startPoint x: 233, startPoint y: 52, endPoint x: 301, endPoint y: 49, distance: 67.6
click at [301, 49] on h5 "Your company uses AWS Glue Schema Registry with Amazon MSK producers in Account…" at bounding box center [257, 77] width 220 height 57
drag, startPoint x: 345, startPoint y: 53, endPoint x: 357, endPoint y: 52, distance: 12.9
click at [357, 52] on h5 "Your company uses AWS Glue Schema Registry with Amazon MSK producers in Account…" at bounding box center [257, 77] width 220 height 57
